Goal: Task Accomplishment & Management: Use online tool/utility

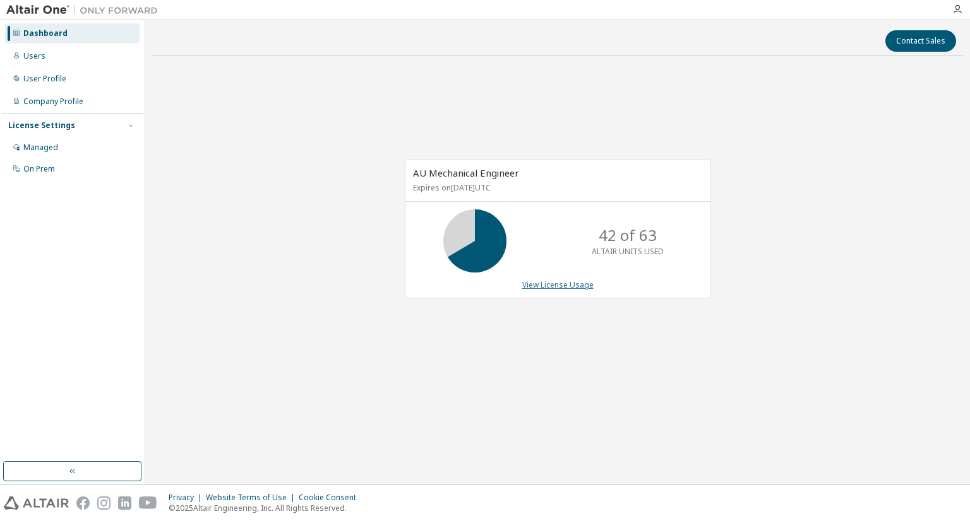
click at [528, 287] on link "View License Usage" at bounding box center [557, 285] width 71 height 11
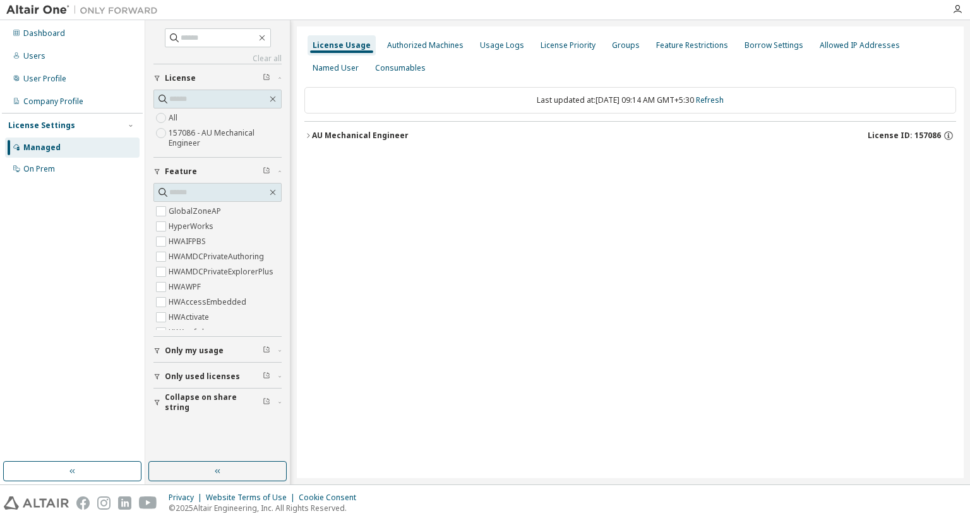
click at [368, 139] on div "AU Mechanical Engineer" at bounding box center [360, 136] width 97 height 10
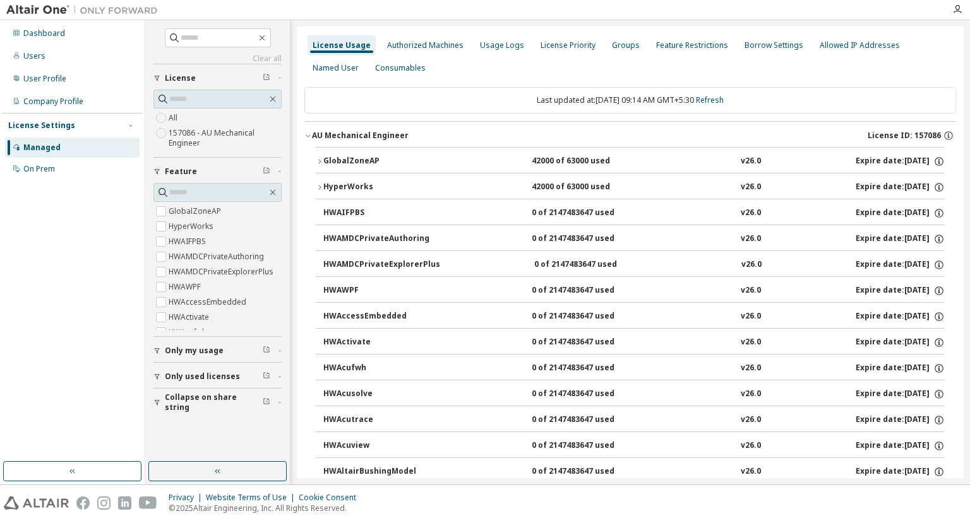
click at [376, 158] on div "GlobalZoneAP" at bounding box center [380, 161] width 114 height 11
